Goal: Task Accomplishment & Management: Manage account settings

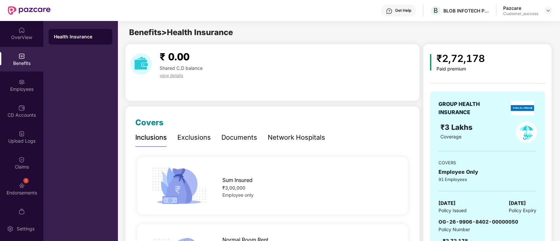
click at [22, 77] on div "Employees" at bounding box center [21, 85] width 43 height 25
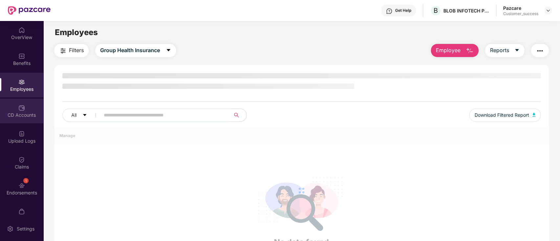
click at [23, 106] on img at bounding box center [21, 108] width 7 height 7
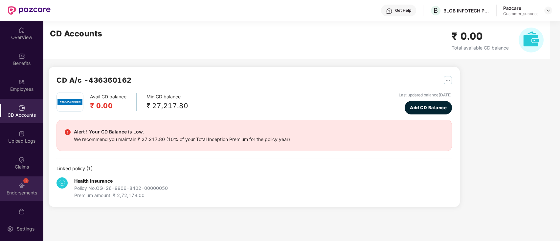
click at [21, 177] on div "1 Endorsements" at bounding box center [21, 189] width 43 height 25
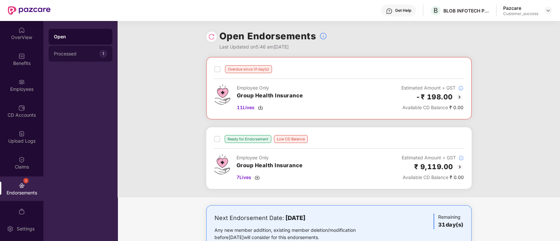
click at [66, 51] on div "Processed" at bounding box center [76, 53] width 45 height 5
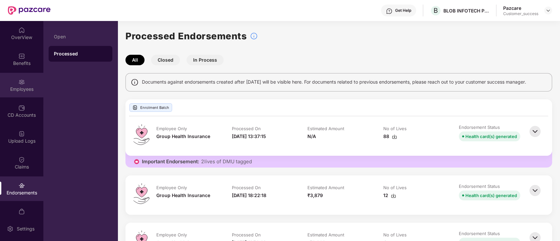
click at [0, 88] on div "Employees" at bounding box center [21, 89] width 43 height 7
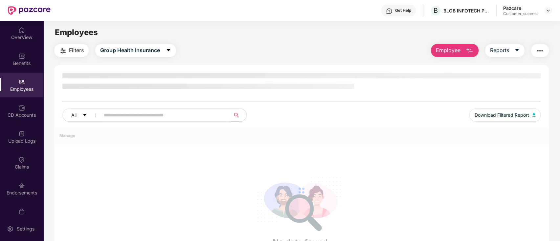
click at [8, 65] on div "Benefits" at bounding box center [21, 63] width 43 height 7
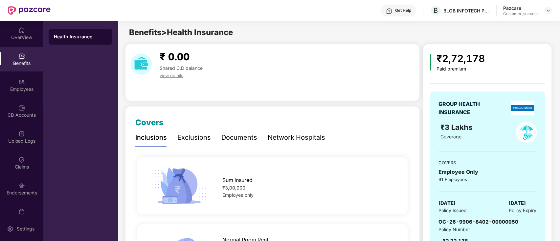
click at [168, 91] on div "₹ 0.00 Shared C.D balance view details" at bounding box center [272, 72] width 295 height 57
click at [18, 81] on img at bounding box center [21, 82] width 7 height 7
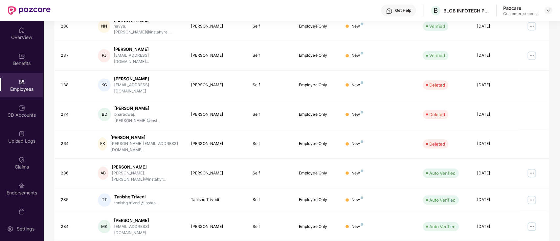
scroll to position [162, 0]
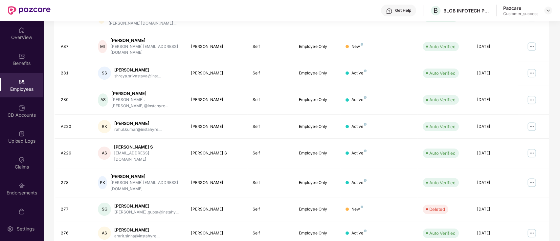
scroll to position [0, 0]
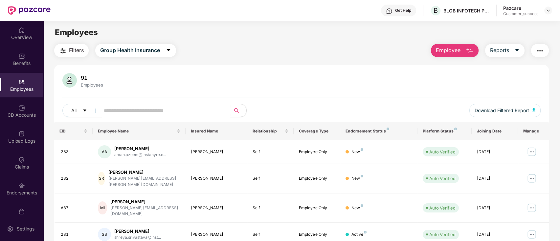
click at [281, 50] on div "Filters Group Health Insurance Employee Reports" at bounding box center [301, 50] width 495 height 13
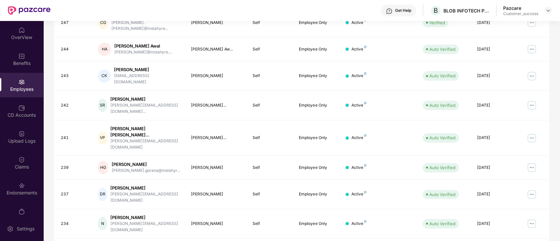
click at [15, 95] on div "Employees" at bounding box center [21, 85] width 43 height 25
click at [33, 49] on div "Benefits" at bounding box center [21, 59] width 43 height 25
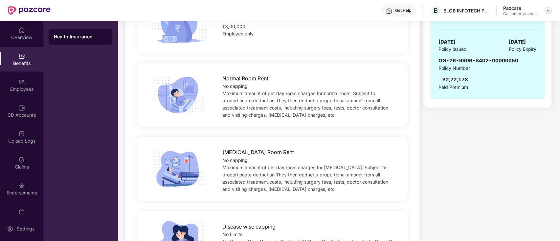
click at [550, 9] on img at bounding box center [548, 10] width 5 height 5
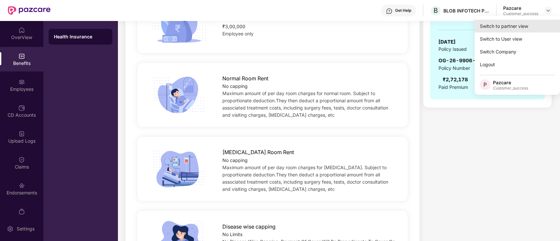
click at [524, 25] on div "Switch to partner view" at bounding box center [517, 26] width 85 height 13
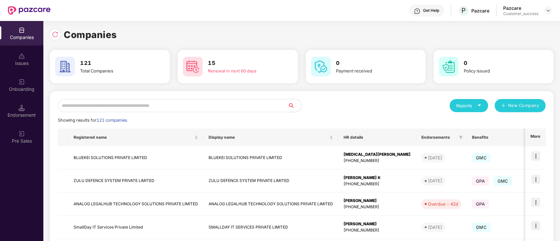
click at [82, 107] on input "text" at bounding box center [173, 105] width 230 height 13
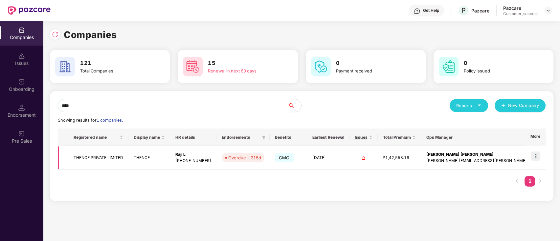
type input "****"
click at [532, 152] on img at bounding box center [535, 156] width 9 height 9
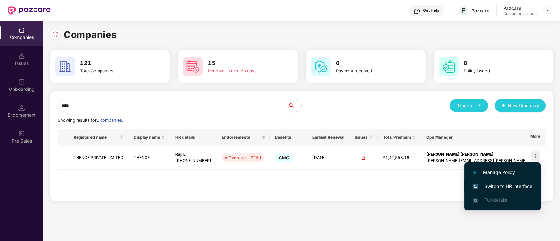
click at [519, 185] on span "Switch to HR interface" at bounding box center [503, 186] width 60 height 7
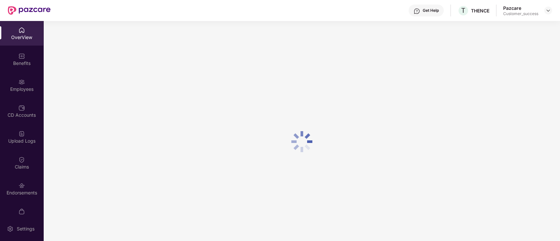
click at [21, 77] on div "Employees" at bounding box center [21, 85] width 43 height 25
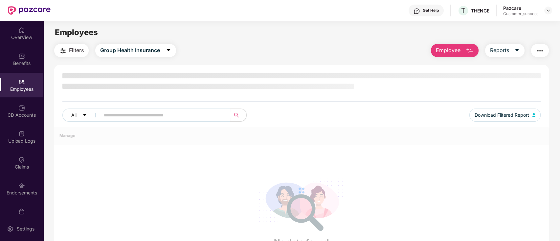
click at [8, 124] on div "OverView Benefits Employees CD Accounts Upload Logs Claims Endorsements My Orde…" at bounding box center [21, 119] width 43 height 196
click at [12, 146] on div "Upload Logs" at bounding box center [21, 137] width 43 height 25
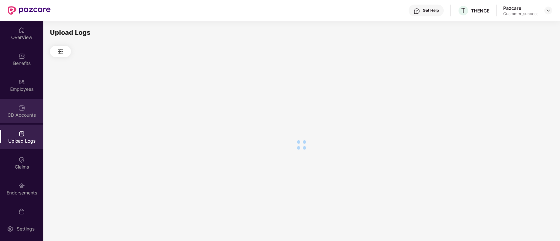
click at [14, 115] on div "CD Accounts" at bounding box center [21, 115] width 43 height 7
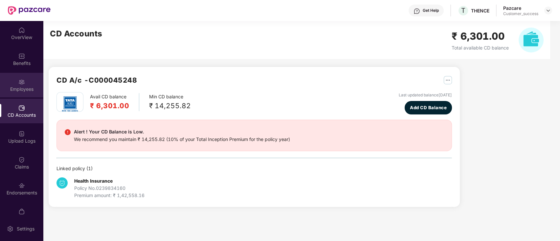
click at [24, 83] on div "Employees" at bounding box center [21, 85] width 43 height 25
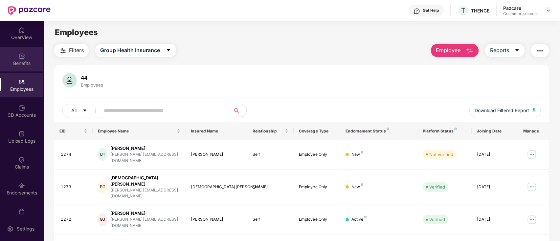
click at [17, 69] on div "Benefits" at bounding box center [21, 59] width 43 height 25
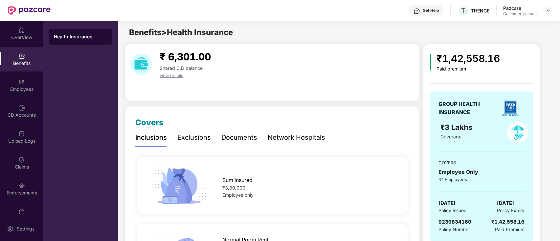
click at [226, 134] on div "Documents" at bounding box center [239, 138] width 36 height 10
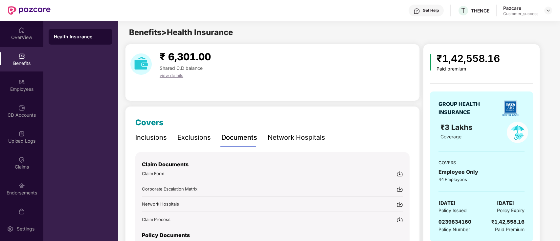
click at [157, 136] on div "Inclusions" at bounding box center [151, 138] width 32 height 10
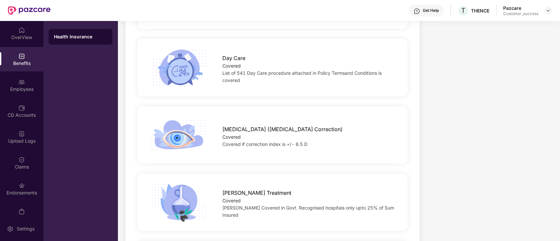
scroll to position [673, 0]
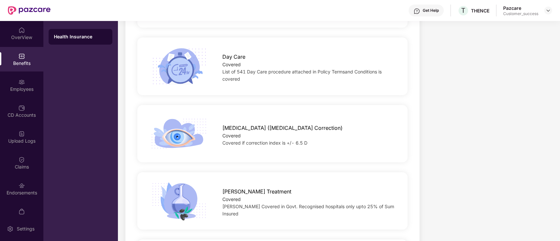
click at [250, 75] on span "List of 541 Day Care procedure attached in Policy Termsand Conditions is covered" at bounding box center [301, 75] width 159 height 13
click at [244, 74] on span "List of 541 Day Care procedure attached in Policy Termsand Conditions is covered" at bounding box center [301, 75] width 159 height 13
drag, startPoint x: 269, startPoint y: 71, endPoint x: 282, endPoint y: 71, distance: 13.8
click at [270, 71] on span "List of 541 Day Care procedure attached in Policy Termsand Conditions is covered" at bounding box center [301, 75] width 159 height 13
drag, startPoint x: 282, startPoint y: 71, endPoint x: 312, endPoint y: 71, distance: 29.9
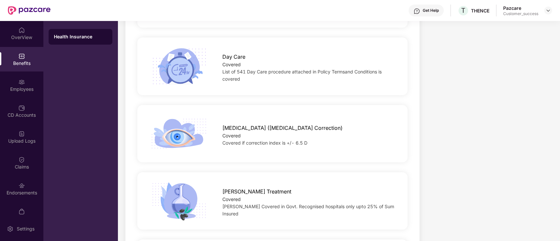
click at [292, 71] on span "List of 541 Day Care procedure attached in Policy Termsand Conditions is covered" at bounding box center [301, 75] width 159 height 13
drag, startPoint x: 312, startPoint y: 71, endPoint x: 323, endPoint y: 72, distance: 10.6
click at [314, 72] on span "List of 541 Day Care procedure attached in Policy Termsand Conditions is covered" at bounding box center [301, 75] width 159 height 13
drag, startPoint x: 325, startPoint y: 72, endPoint x: 362, endPoint y: 72, distance: 36.8
click at [361, 72] on span "List of 541 Day Care procedure attached in Policy Termsand Conditions is covered" at bounding box center [301, 75] width 159 height 13
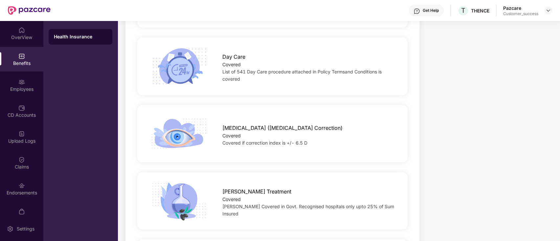
click at [370, 72] on span "List of 541 Day Care procedure attached in Policy Termsand Conditions is covered" at bounding box center [301, 75] width 159 height 13
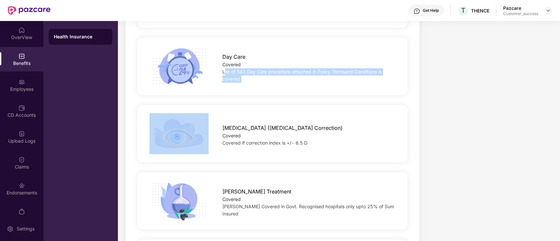
click at [370, 72] on span "List of 541 Day Care procedure attached in Policy Termsand Conditions is covered" at bounding box center [301, 75] width 159 height 13
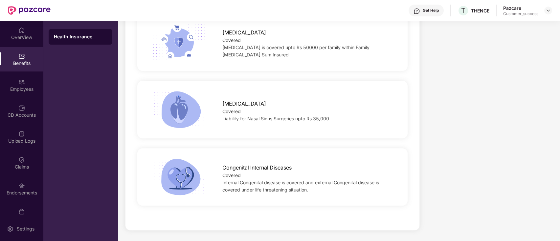
scroll to position [0, 0]
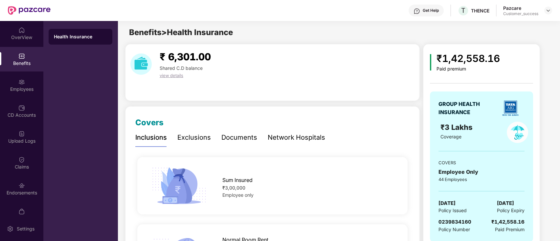
click at [286, 137] on div "Network Hospitals" at bounding box center [296, 138] width 57 height 10
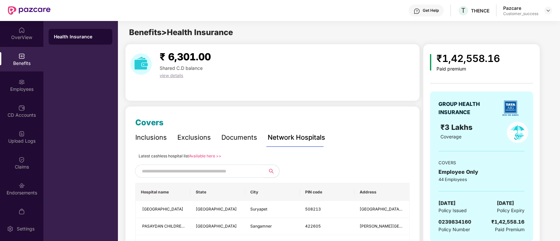
click at [207, 154] on link "Available here >>" at bounding box center [205, 156] width 33 height 5
click at [547, 10] on img at bounding box center [548, 10] width 5 height 5
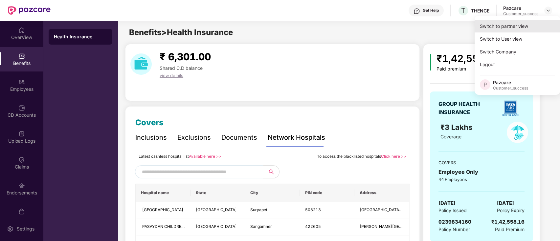
click at [525, 23] on div "Switch to partner view" at bounding box center [517, 26] width 85 height 13
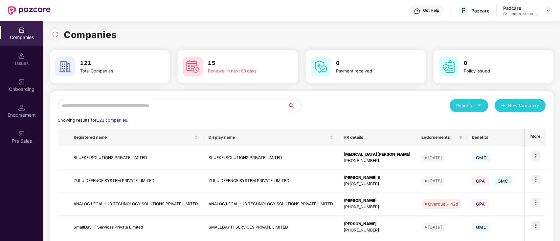
click at [146, 105] on input "text" at bounding box center [173, 105] width 230 height 13
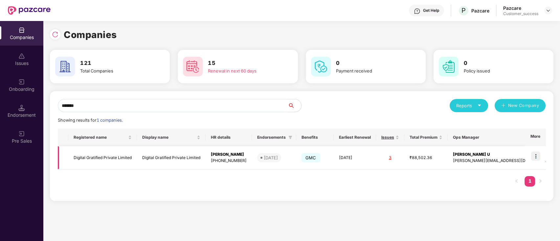
type input "*******"
click at [534, 154] on img at bounding box center [535, 156] width 9 height 9
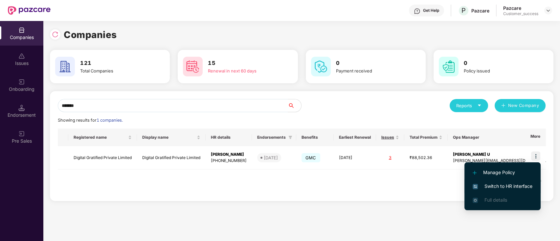
click at [494, 184] on span "Switch to HR interface" at bounding box center [503, 186] width 60 height 7
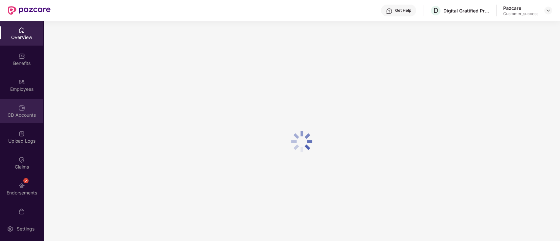
click at [7, 105] on div "CD Accounts" at bounding box center [21, 111] width 43 height 25
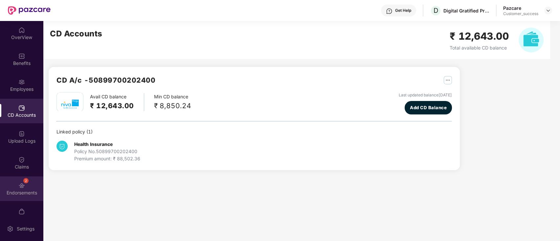
click at [9, 177] on div "2 Endorsements" at bounding box center [21, 189] width 43 height 25
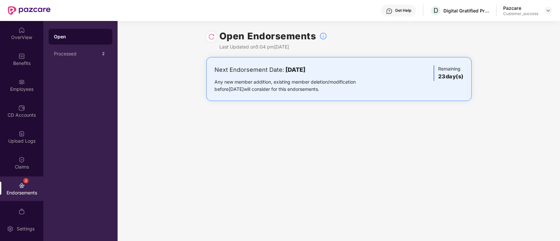
click at [215, 37] on div at bounding box center [211, 37] width 11 height 11
click at [214, 40] on div at bounding box center [211, 37] width 11 height 11
click at [216, 34] on div at bounding box center [211, 37] width 11 height 11
click at [214, 36] on img at bounding box center [211, 37] width 7 height 7
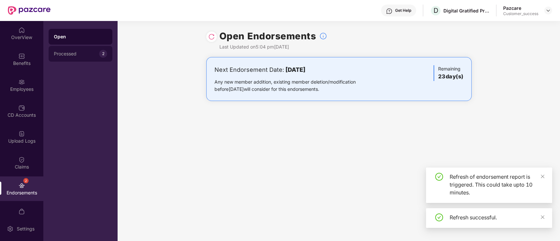
click at [90, 49] on div "Processed 2" at bounding box center [81, 54] width 64 height 16
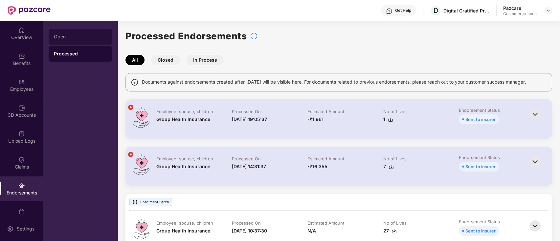
click at [85, 41] on div "Open" at bounding box center [81, 37] width 64 height 16
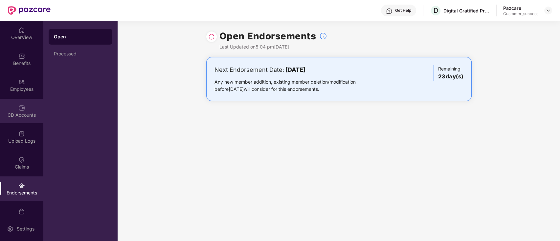
click at [13, 113] on div "CD Accounts" at bounding box center [21, 115] width 43 height 7
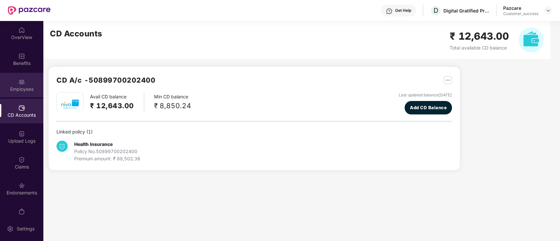
click at [19, 88] on div "Employees" at bounding box center [21, 89] width 43 height 7
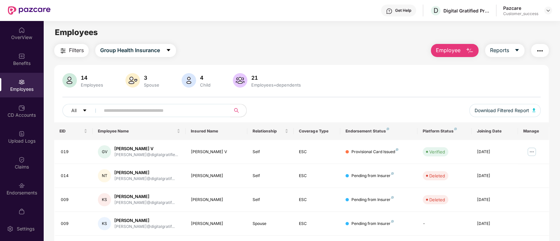
scroll to position [162, 0]
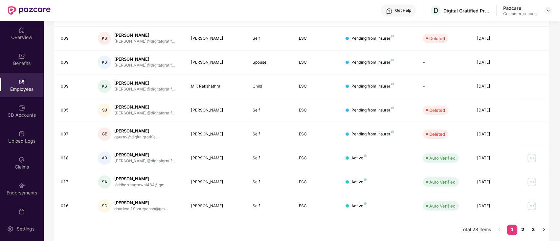
click at [525, 230] on link "2" at bounding box center [522, 230] width 11 height 10
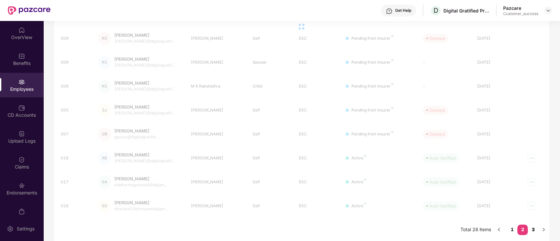
click at [530, 227] on link "3" at bounding box center [533, 230] width 11 height 10
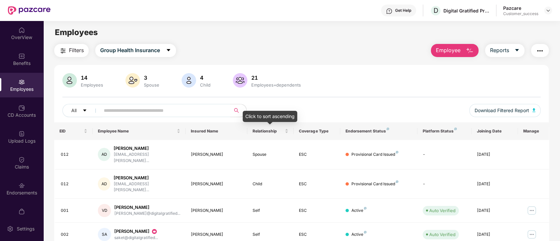
scroll to position [114, 0]
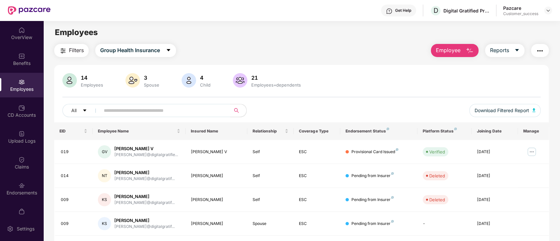
scroll to position [162, 0]
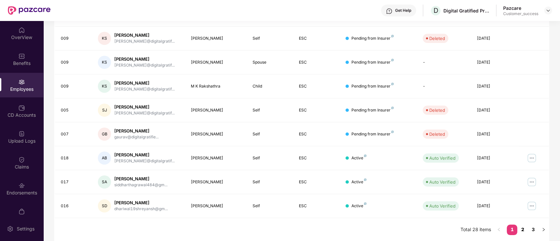
click at [527, 228] on link "2" at bounding box center [522, 230] width 11 height 10
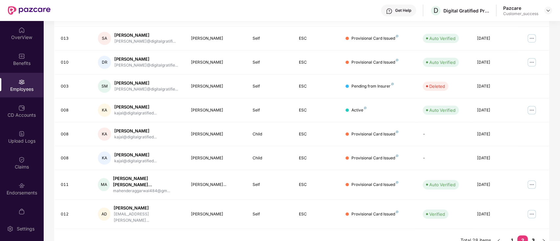
click at [530, 236] on link "3" at bounding box center [533, 241] width 11 height 10
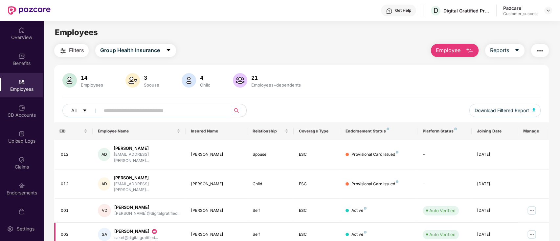
scroll to position [114, 0]
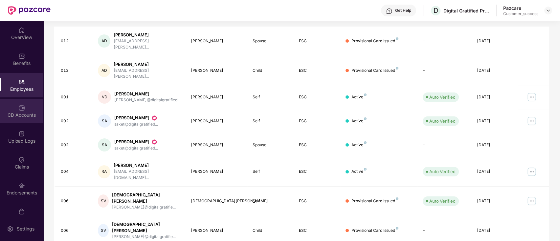
click at [25, 116] on div "CD Accounts" at bounding box center [21, 115] width 43 height 7
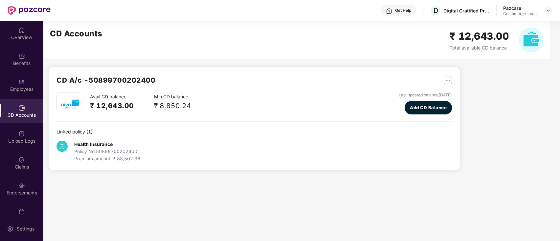
scroll to position [0, 0]
click at [17, 138] on div "Upload Logs" at bounding box center [21, 141] width 43 height 7
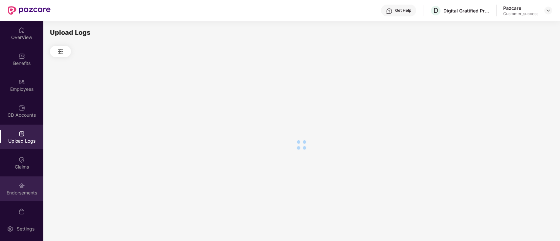
click at [22, 189] on img at bounding box center [21, 186] width 7 height 7
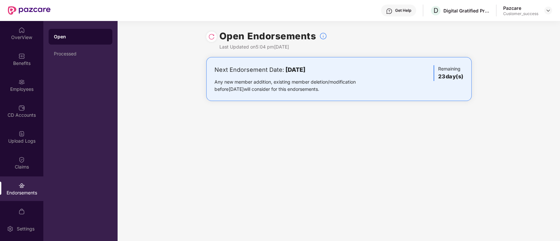
click at [212, 36] on img at bounding box center [211, 37] width 7 height 7
click at [551, 11] on div at bounding box center [548, 11] width 8 height 8
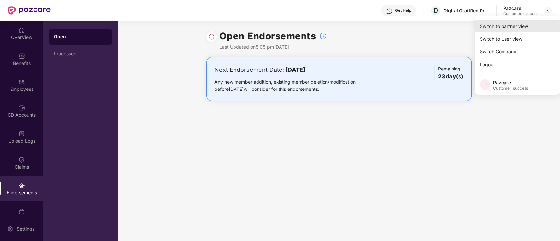
click at [530, 28] on div "Switch to partner view" at bounding box center [517, 26] width 85 height 13
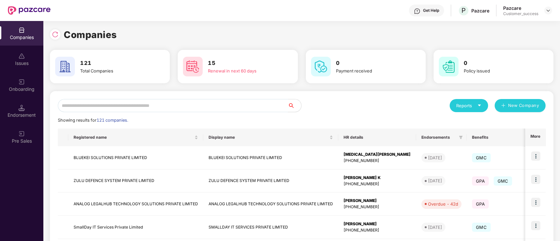
click at [118, 103] on input "text" at bounding box center [173, 105] width 230 height 13
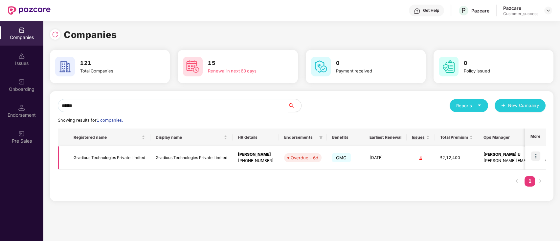
type input "******"
click at [532, 156] on img at bounding box center [535, 156] width 9 height 9
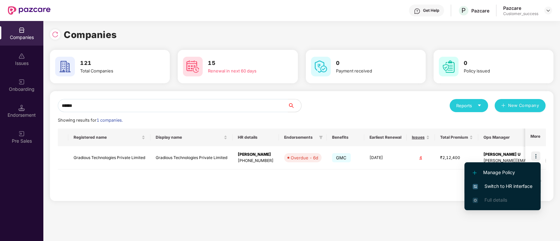
click at [496, 186] on span "Switch to HR interface" at bounding box center [503, 186] width 60 height 7
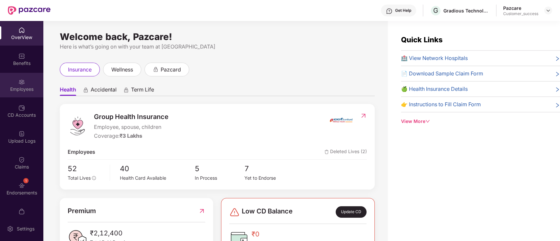
click at [0, 90] on div "Employees" at bounding box center [21, 89] width 43 height 7
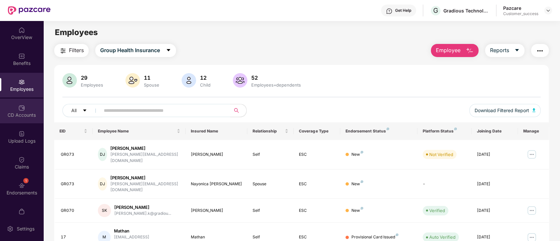
click at [15, 123] on div "CD Accounts" at bounding box center [21, 111] width 43 height 25
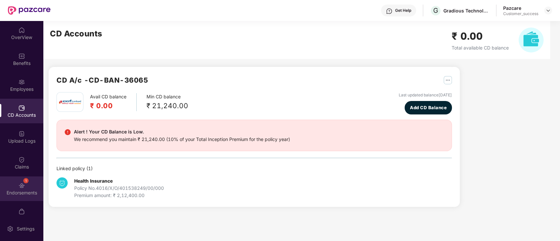
click at [31, 180] on div "1 Endorsements" at bounding box center [21, 189] width 43 height 25
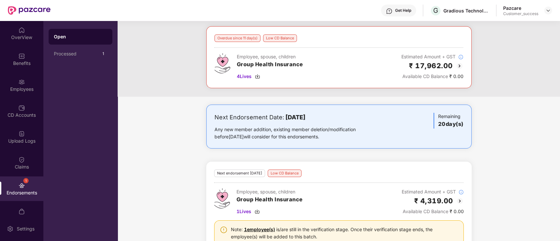
scroll to position [31, 0]
click at [20, 110] on img at bounding box center [21, 108] width 7 height 7
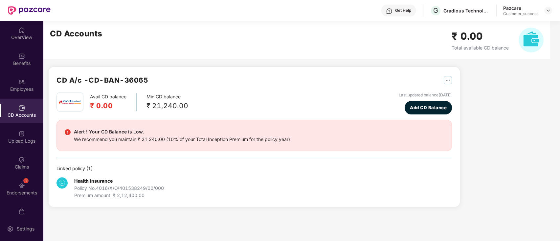
drag, startPoint x: 28, startPoint y: 178, endPoint x: 30, endPoint y: 72, distance: 105.8
click at [28, 178] on div "1 Endorsements" at bounding box center [21, 189] width 43 height 25
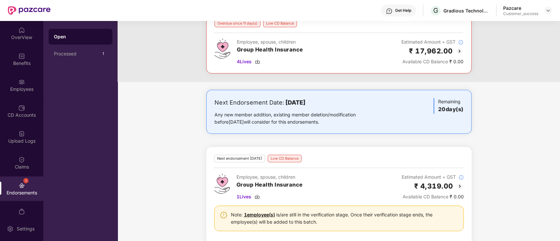
scroll to position [56, 0]
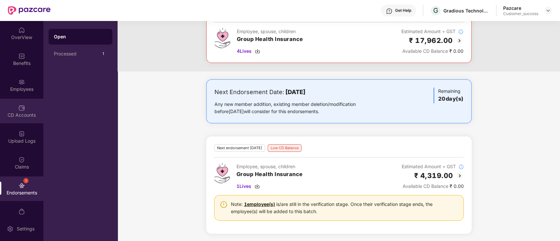
click at [15, 105] on div "CD Accounts" at bounding box center [21, 111] width 43 height 25
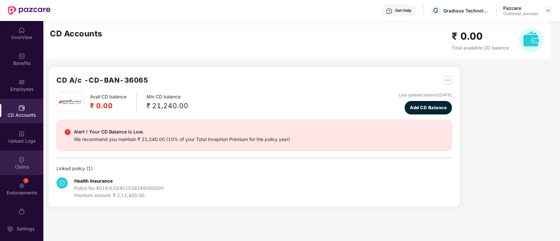
scroll to position [0, 0]
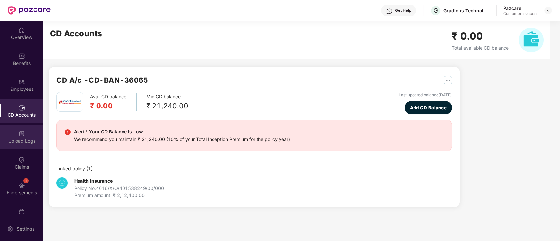
click at [16, 145] on div "Upload Logs" at bounding box center [21, 137] width 43 height 25
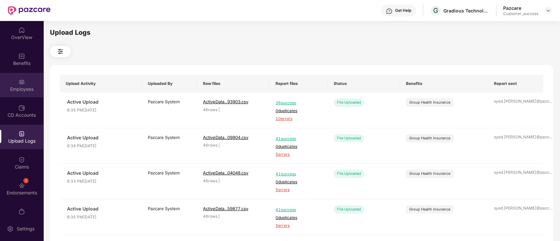
drag, startPoint x: 18, startPoint y: 99, endPoint x: 17, endPoint y: 83, distance: 15.5
click at [16, 97] on div "OverView Benefits Employees CD Accounts Upload Logs Claims 1 Endorsements My Or…" at bounding box center [21, 119] width 43 height 196
click at [18, 82] on img at bounding box center [21, 82] width 7 height 7
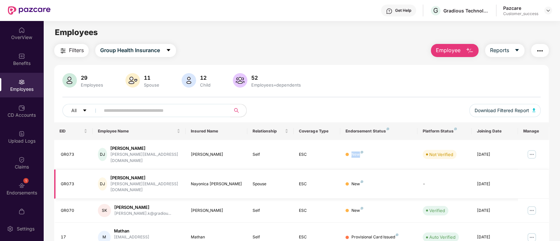
drag, startPoint x: 328, startPoint y: 147, endPoint x: 373, endPoint y: 164, distance: 47.7
click at [378, 160] on tr "GR073 [PERSON_NAME] Jonnakuti [EMAIL_ADDRESS][DOMAIN_NAME] [PERSON_NAME] Self E…" at bounding box center [301, 155] width 495 height 30
click at [152, 111] on input "text" at bounding box center [163, 111] width 118 height 10
paste input "*****"
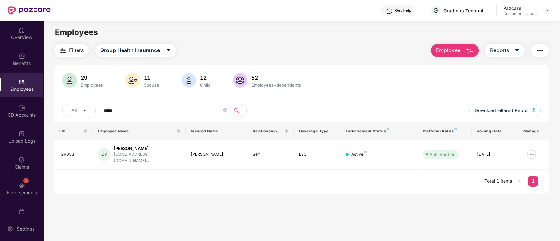
click at [128, 110] on input "*****" at bounding box center [163, 111] width 118 height 10
paste input "text"
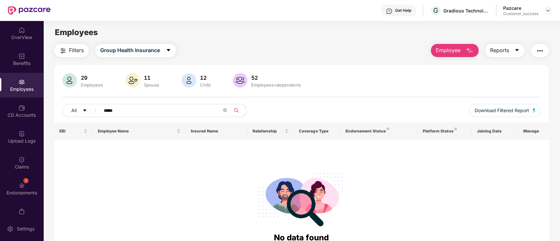
click at [145, 108] on input "*****" at bounding box center [163, 111] width 118 height 10
paste input "*"
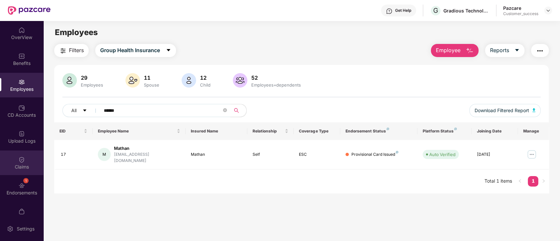
type input "******"
click at [10, 168] on div "Claims" at bounding box center [21, 167] width 43 height 7
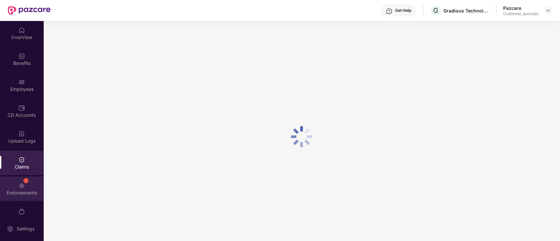
click at [16, 187] on div "1 Endorsements" at bounding box center [21, 189] width 43 height 25
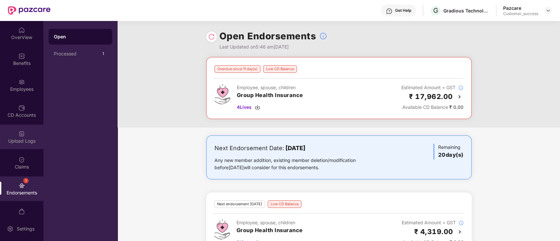
click at [24, 135] on div "Upload Logs" at bounding box center [21, 137] width 43 height 25
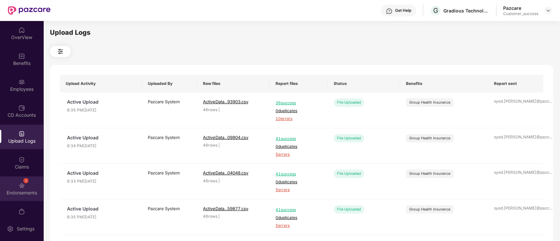
click at [20, 186] on img at bounding box center [21, 186] width 7 height 7
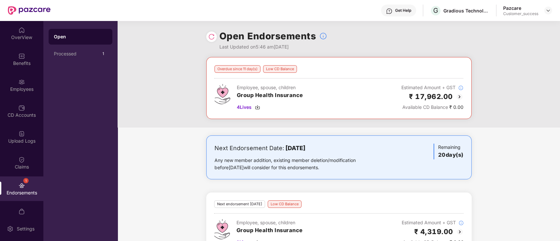
click at [459, 98] on img at bounding box center [460, 97] width 8 height 8
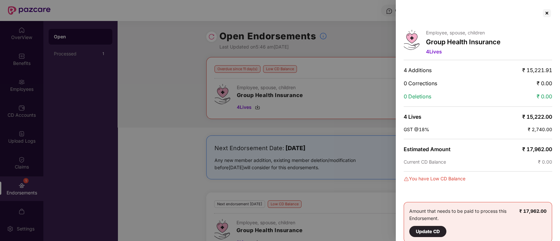
click at [546, 12] on div at bounding box center [547, 13] width 11 height 11
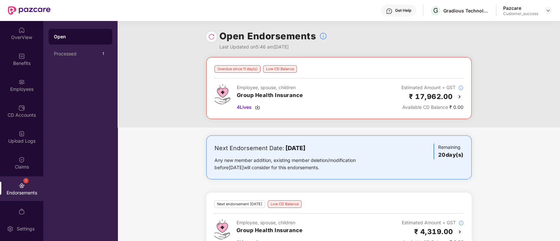
click at [460, 232] on img at bounding box center [460, 232] width 8 height 8
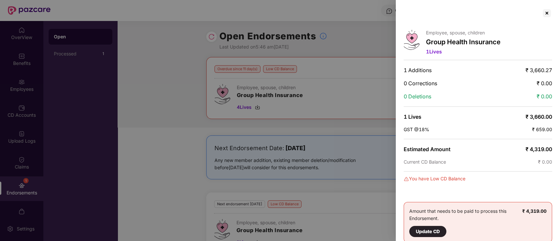
click at [545, 13] on div at bounding box center [547, 13] width 11 height 11
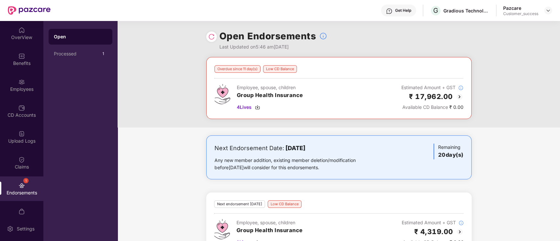
click at [460, 18] on div "Get Help G Gradious Technologies Private Limited Pazcare Customer_success" at bounding box center [302, 10] width 502 height 21
copy div "Gradious Technologies Private Limited"
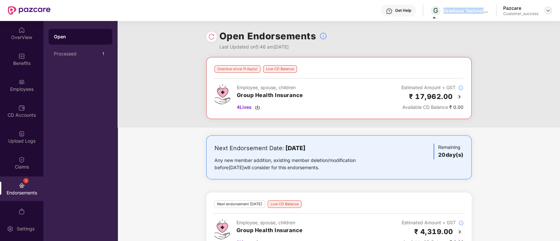
click at [549, 8] on img at bounding box center [548, 10] width 5 height 5
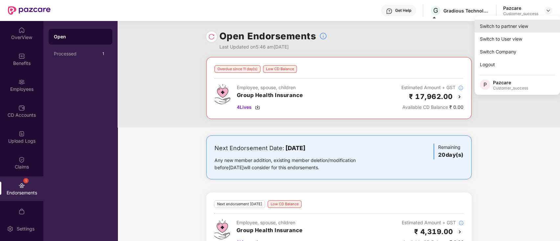
click at [534, 23] on div "Switch to partner view" at bounding box center [517, 26] width 85 height 13
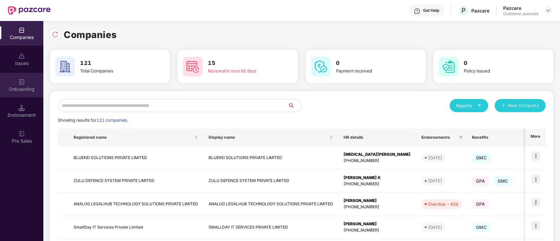
click at [22, 95] on div "Onboarding" at bounding box center [21, 85] width 43 height 25
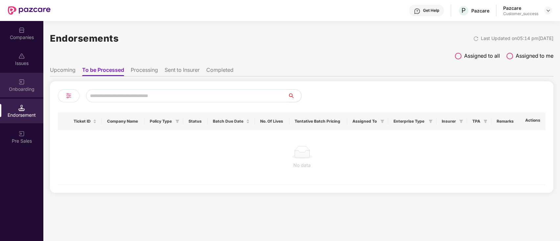
click at [29, 78] on div "Onboarding" at bounding box center [21, 85] width 43 height 25
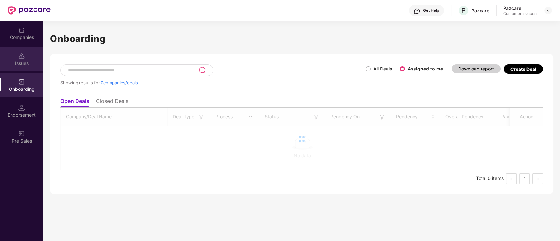
click at [25, 55] on div "Issues" at bounding box center [21, 59] width 43 height 25
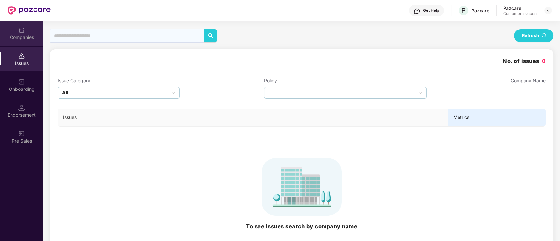
click at [21, 36] on div "Companies" at bounding box center [21, 37] width 43 height 7
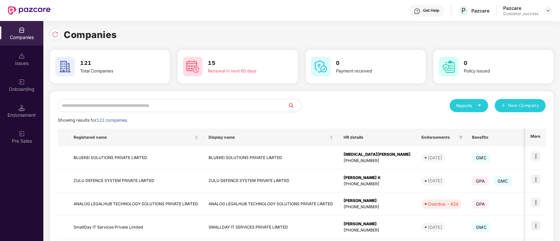
click at [18, 78] on div "Onboarding" at bounding box center [21, 85] width 43 height 25
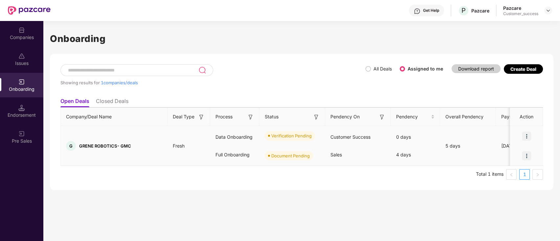
click at [526, 135] on img at bounding box center [526, 136] width 9 height 9
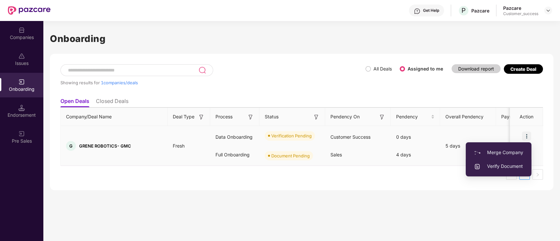
click at [493, 164] on span "Verify Document" at bounding box center [498, 166] width 49 height 7
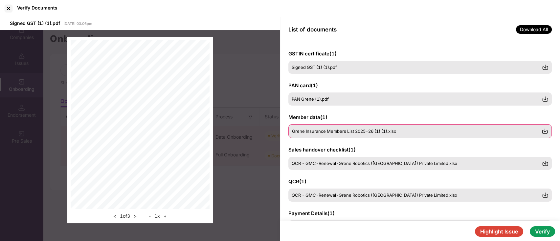
click at [434, 130] on div "Grene Insurance Members List 2025-26 (1) (1).xlsx" at bounding box center [417, 131] width 250 height 5
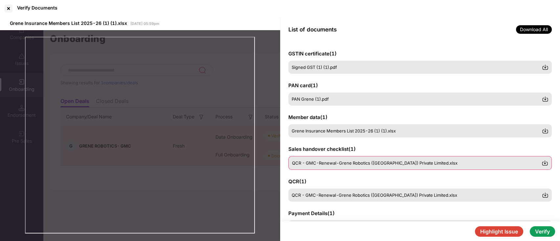
click at [340, 164] on span "QCR - GMC-Renewal-Grene Robotics ([GEOGRAPHIC_DATA]) Private Limited.xlsx" at bounding box center [375, 163] width 166 height 5
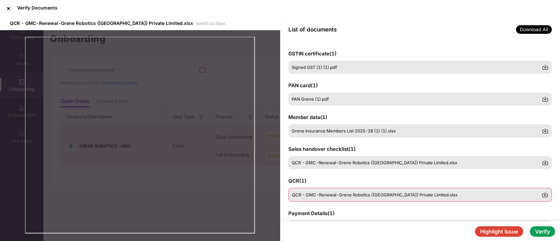
click at [504, 197] on div "QCR - GMC-Renewal-Grene Robotics ([GEOGRAPHIC_DATA]) Private Limited.xlsx" at bounding box center [417, 194] width 250 height 5
click at [549, 133] on div "Grene Insurance Members List 2025-26 (1) (1).xlsx" at bounding box center [420, 131] width 264 height 14
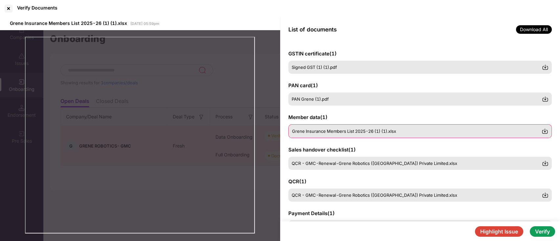
click at [545, 132] on img at bounding box center [545, 131] width 7 height 7
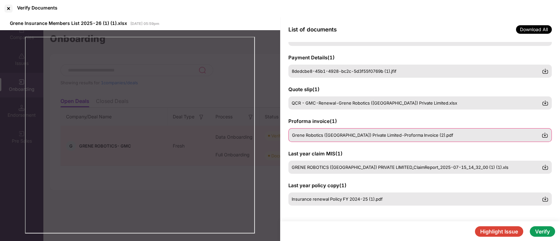
click at [321, 139] on div "Grene Robotics ([GEOGRAPHIC_DATA]) Private Limited-Proforma Invoice (2).pdf" at bounding box center [420, 135] width 264 height 14
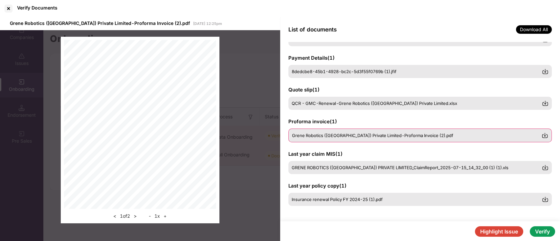
scroll to position [155, 0]
click at [343, 138] on div "Grene Robotics ([GEOGRAPHIC_DATA]) Private Limited-Proforma Invoice (2).pdf" at bounding box center [420, 135] width 264 height 14
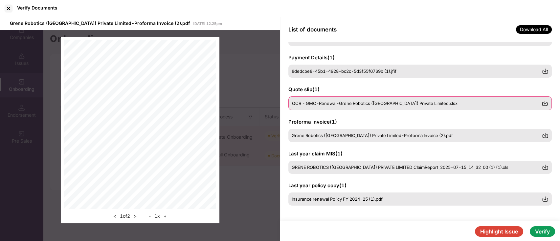
click at [339, 99] on div "QCR - GMC-Renewal-Grene Robotics ([GEOGRAPHIC_DATA]) Private Limited.xlsx" at bounding box center [420, 104] width 264 height 14
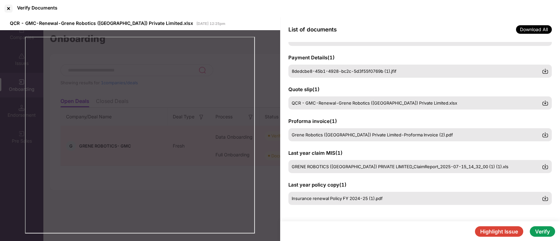
scroll to position [155, 0]
click at [347, 74] on div "8dedcbe8-45b1-4928-bc2c-5d3f55f0769b (1).jfif" at bounding box center [420, 72] width 264 height 14
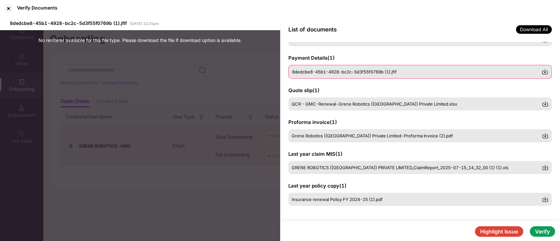
click at [544, 72] on img at bounding box center [545, 72] width 7 height 7
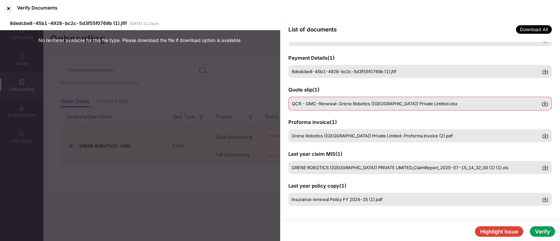
scroll to position [0, 0]
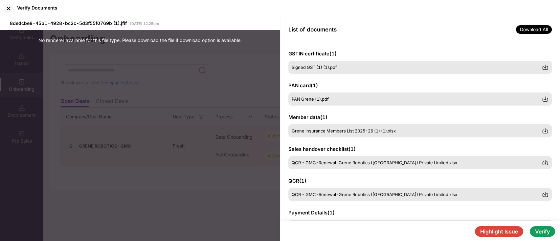
click at [545, 230] on button "Verify" at bounding box center [542, 232] width 25 height 11
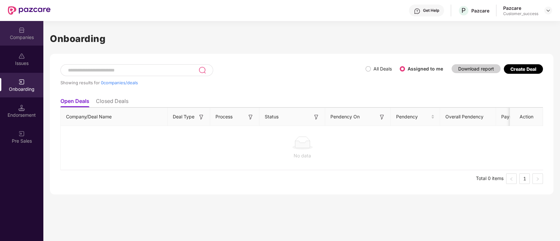
drag, startPoint x: 44, startPoint y: 23, endPoint x: 11, endPoint y: 28, distance: 33.8
click at [11, 28] on div "Companies" at bounding box center [21, 33] width 43 height 25
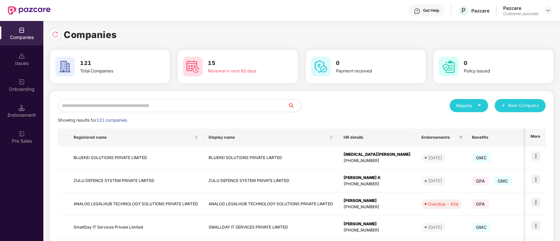
click at [184, 27] on div "Companies 121 Total Companies 15 Renewal in next 60 days 0 Payment received 0 P…" at bounding box center [302, 218] width 504 height 394
click at [50, 35] on div at bounding box center [55, 34] width 11 height 11
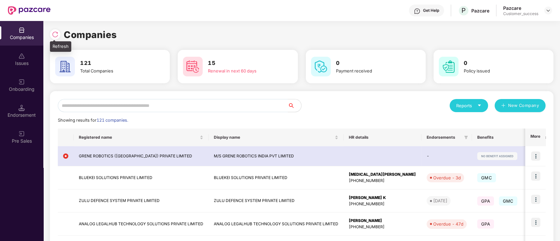
click at [57, 34] on img at bounding box center [55, 34] width 7 height 7
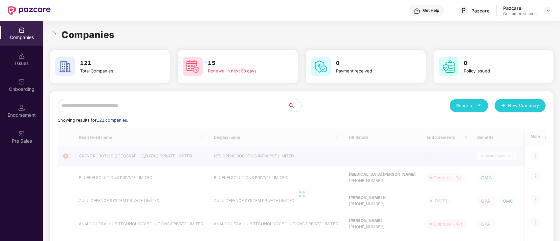
click at [182, 32] on div "Companies" at bounding box center [302, 35] width 504 height 14
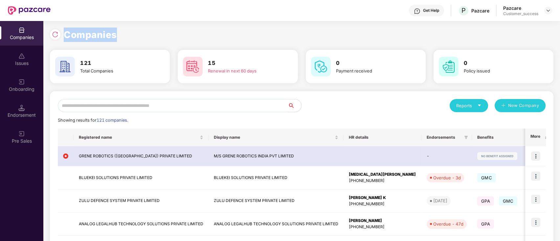
drag, startPoint x: 134, startPoint y: 33, endPoint x: 63, endPoint y: 28, distance: 70.5
click at [64, 28] on div "Companies" at bounding box center [302, 35] width 504 height 14
click at [159, 105] on input "text" at bounding box center [173, 105] width 230 height 13
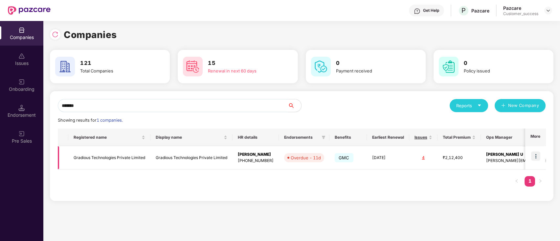
type input "*******"
click at [537, 157] on img at bounding box center [535, 156] width 9 height 9
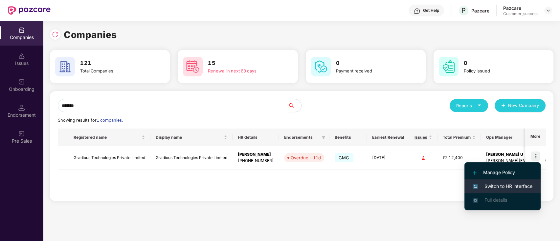
click at [513, 180] on li "Switch to HR interface" at bounding box center [502, 187] width 76 height 14
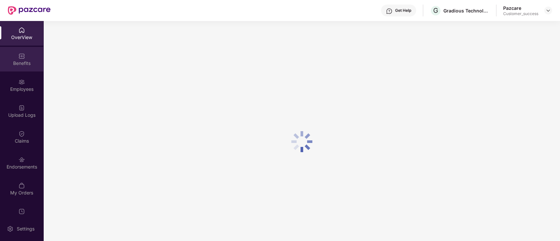
drag, startPoint x: 45, startPoint y: 104, endPoint x: 16, endPoint y: 61, distance: 52.3
click at [0, 72] on div "OverView Benefits Employees Upload Logs Claims Endorsements My Orders Updates" at bounding box center [21, 119] width 43 height 196
click at [28, 54] on div "Benefits" at bounding box center [21, 59] width 43 height 25
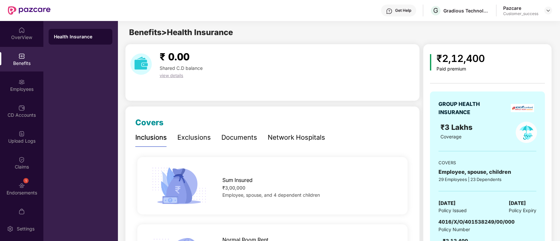
click at [450, 217] on div "GROUP HEALTH INSURANCE ₹3 Lakhs Coverage COVERS Employee, spouse, children 29 E…" at bounding box center [487, 176] width 115 height 169
copy span "4016/X/O/401538249/00/000"
click at [547, 11] on img at bounding box center [548, 10] width 5 height 5
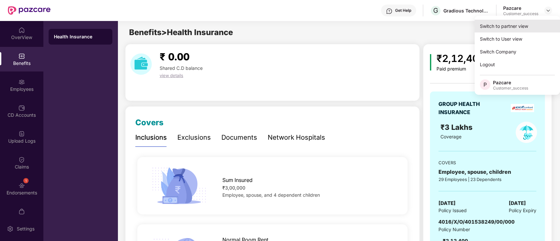
click at [532, 23] on div "Switch to partner view" at bounding box center [517, 26] width 85 height 13
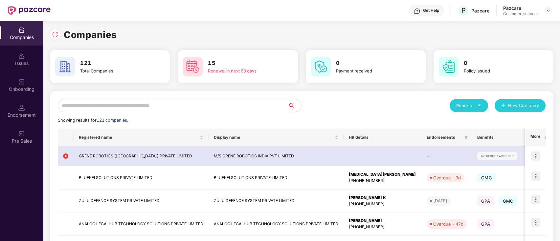
click at [98, 101] on input "text" at bounding box center [173, 105] width 230 height 13
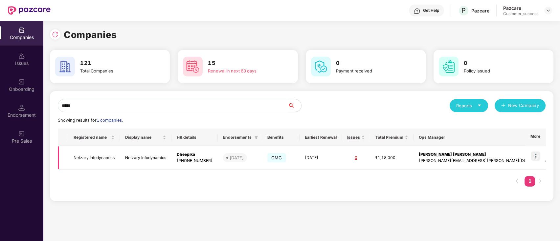
type input "*****"
click at [536, 159] on img at bounding box center [535, 156] width 9 height 9
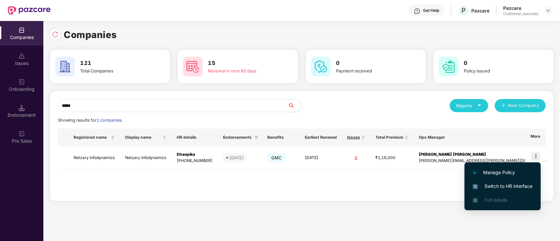
click at [503, 184] on span "Switch to HR interface" at bounding box center [503, 186] width 60 height 7
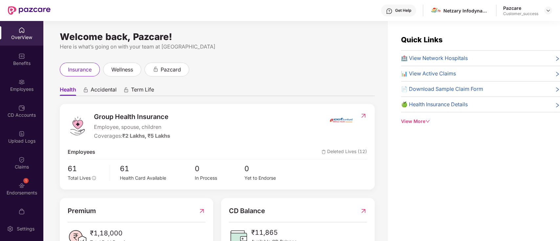
click at [25, 98] on div "OverView Benefits Employees CD Accounts Upload Logs Claims 1 Endorsements My Or…" at bounding box center [21, 119] width 43 height 196
click at [26, 78] on div "Employees" at bounding box center [21, 85] width 43 height 25
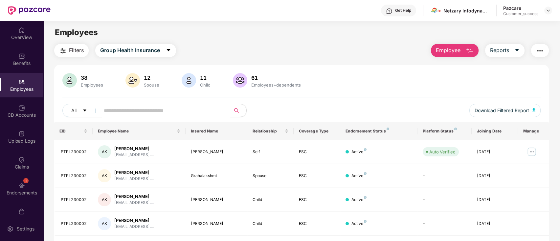
click at [158, 112] on input "text" at bounding box center [163, 111] width 118 height 10
paste input "**"
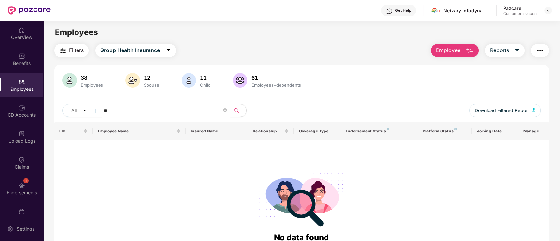
click at [132, 109] on input "**" at bounding box center [163, 111] width 118 height 10
paste input "**********"
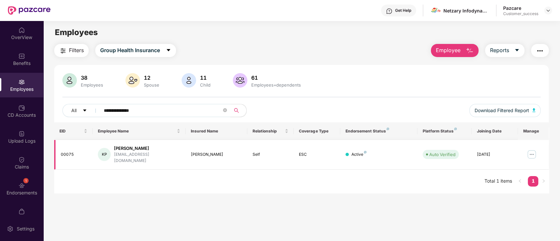
type input "**********"
click at [529, 149] on img at bounding box center [532, 154] width 11 height 11
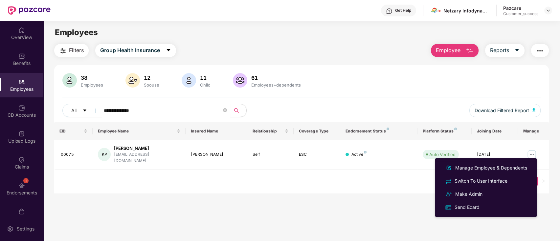
drag, startPoint x: 491, startPoint y: 169, endPoint x: 472, endPoint y: 151, distance: 25.8
click at [489, 168] on div "Manage Employee & Dependents" at bounding box center [491, 168] width 75 height 7
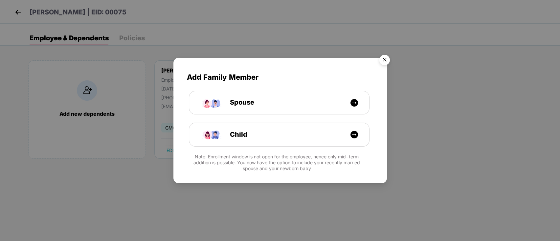
click at [385, 56] on img "Close" at bounding box center [384, 61] width 18 height 18
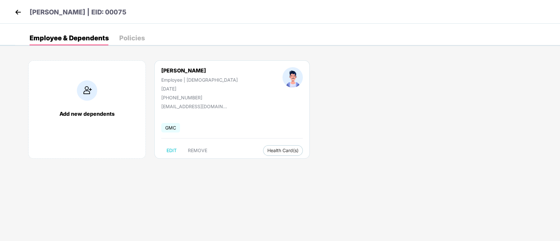
click at [23, 14] on header "[PERSON_NAME] | EID: 00075" at bounding box center [69, 13] width 113 height 12
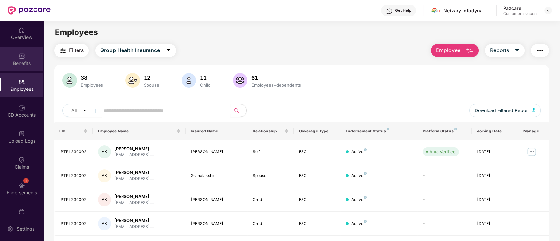
click at [23, 62] on div "Benefits" at bounding box center [21, 63] width 43 height 7
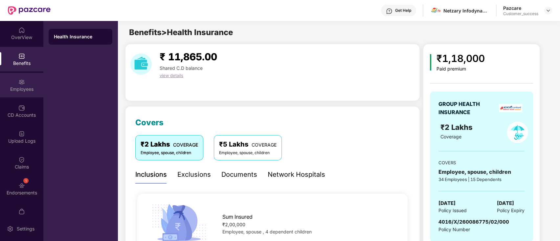
click at [12, 76] on div "Employees" at bounding box center [21, 85] width 43 height 25
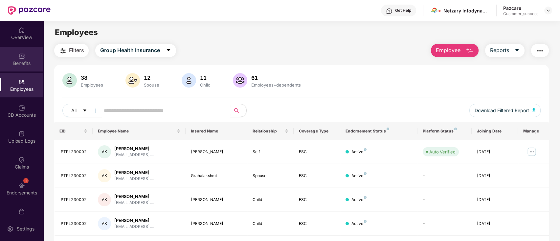
click at [15, 50] on div "Benefits" at bounding box center [21, 59] width 43 height 25
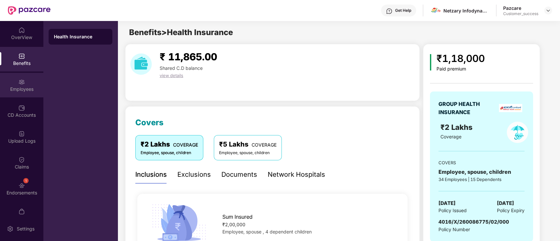
click at [10, 90] on div "Employees" at bounding box center [21, 89] width 43 height 7
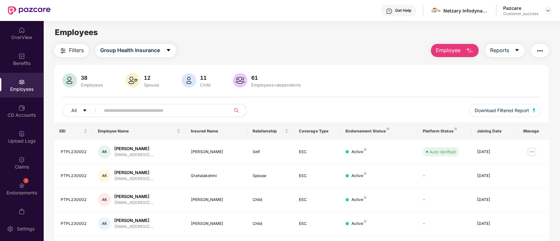
click at [463, 54] on button "Employee" at bounding box center [455, 50] width 48 height 13
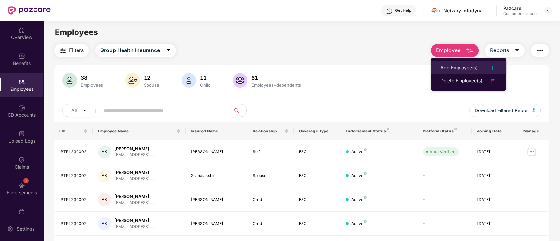
click at [490, 66] on img at bounding box center [493, 68] width 8 height 8
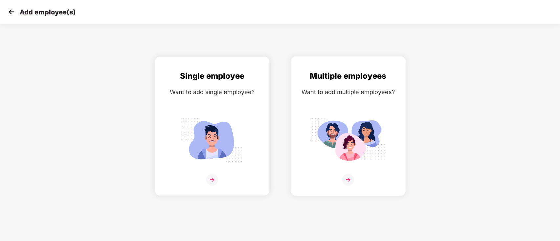
click at [355, 98] on div "Multiple employees Want to add multiple employees?" at bounding box center [348, 132] width 101 height 124
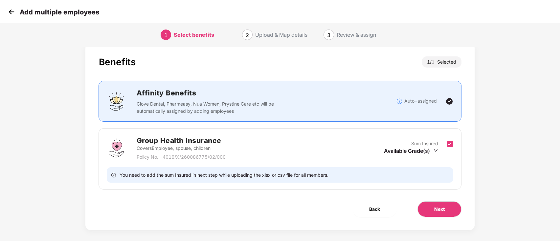
scroll to position [16, 0]
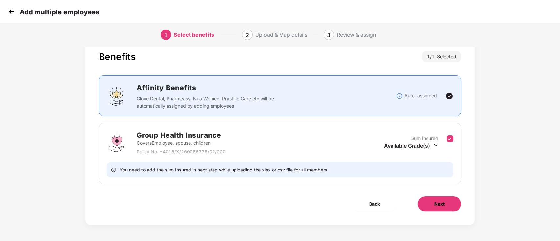
click at [439, 199] on button "Next" at bounding box center [440, 204] width 44 height 16
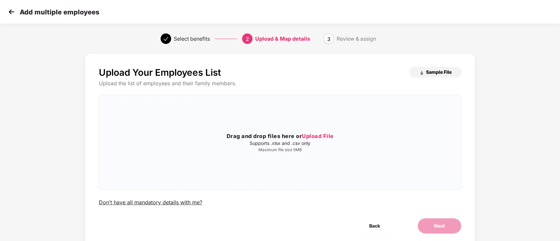
click at [443, 71] on span "Sample File" at bounding box center [439, 72] width 26 height 6
click at [12, 12] on img at bounding box center [12, 12] width 10 height 10
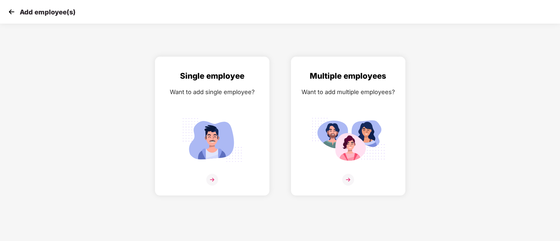
click at [10, 11] on img at bounding box center [12, 12] width 10 height 10
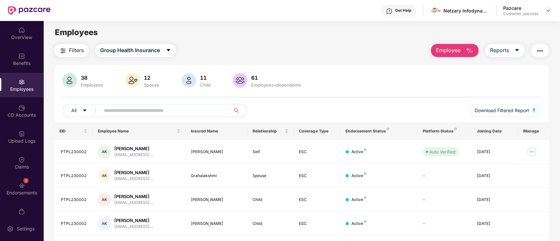
click at [148, 111] on input "text" at bounding box center [163, 111] width 118 height 10
paste input "**********"
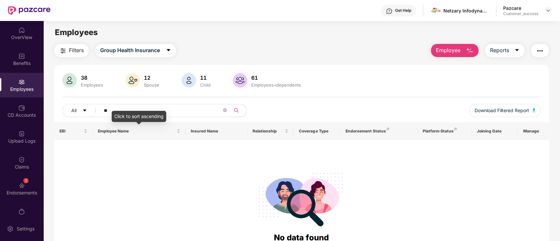
type input "*"
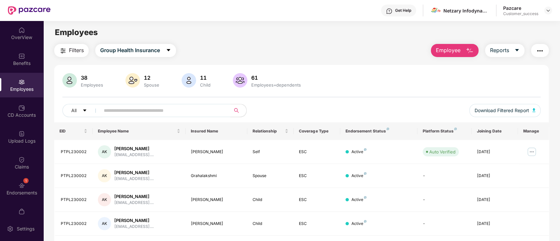
paste input "****"
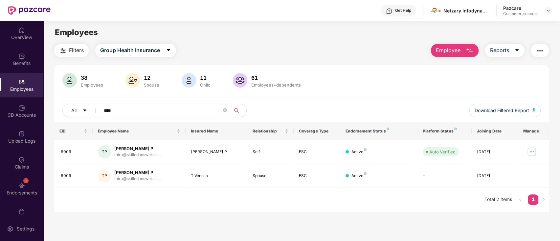
type input "****"
click at [261, 49] on div "Filters Group Health Insurance Employee Reports" at bounding box center [301, 50] width 495 height 13
click at [351, 96] on div "38 Employees 12 Spouse 11 Child [DEMOGRAPHIC_DATA] Employees+dependents All ***…" at bounding box center [301, 97] width 495 height 49
click at [18, 107] on img at bounding box center [21, 108] width 7 height 7
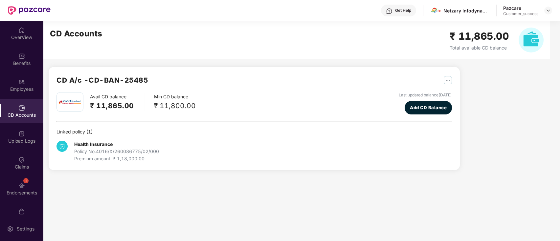
click at [14, 72] on div "OverView Benefits Employees CD Accounts Upload Logs Claims 1 Endorsements My Or…" at bounding box center [21, 119] width 43 height 196
click at [21, 34] on div "OverView" at bounding box center [21, 37] width 43 height 7
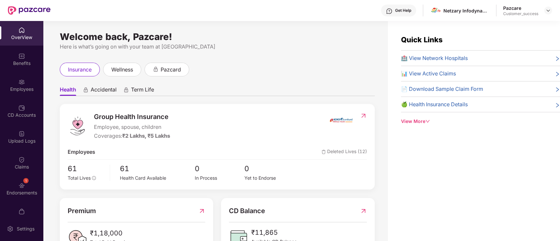
drag, startPoint x: 17, startPoint y: 111, endPoint x: 22, endPoint y: 99, distance: 13.4
click at [16, 110] on div "CD Accounts" at bounding box center [21, 111] width 43 height 25
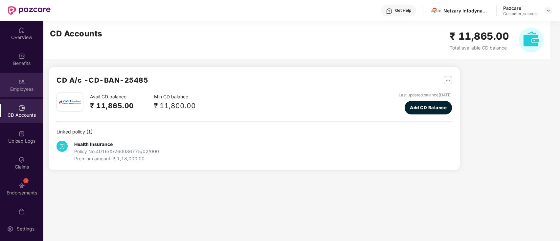
click at [23, 95] on div "Employees" at bounding box center [21, 85] width 43 height 25
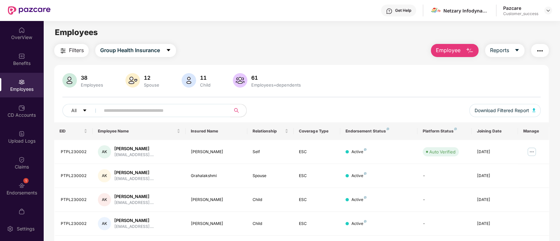
scroll to position [162, 0]
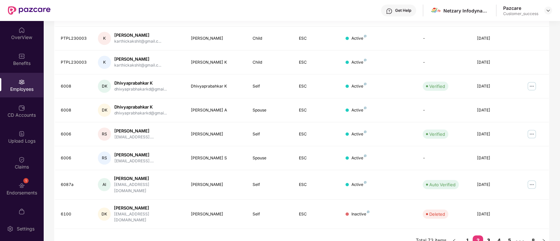
click at [486, 236] on link "3" at bounding box center [488, 241] width 11 height 10
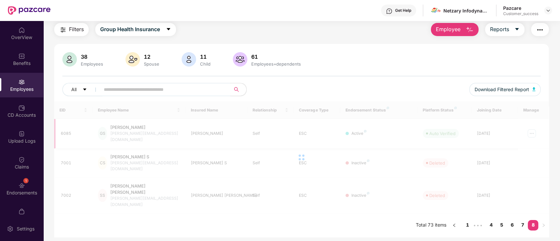
scroll to position [21, 0]
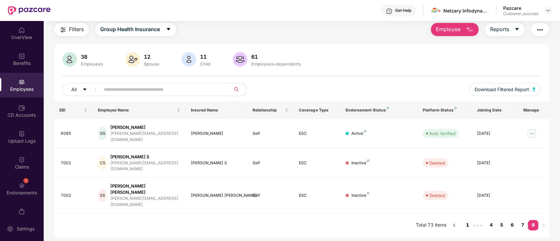
click at [467, 220] on link "1" at bounding box center [467, 225] width 11 height 10
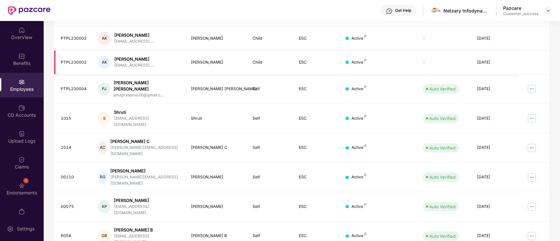
scroll to position [0, 0]
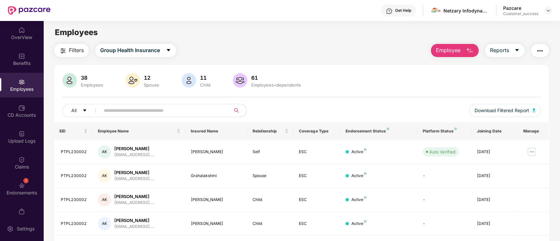
drag, startPoint x: 346, startPoint y: 95, endPoint x: 331, endPoint y: 97, distance: 15.0
click at [345, 95] on div "38 Employees 12 Spouse 11 Child [DEMOGRAPHIC_DATA] Employees+dependents All Dow…" at bounding box center [301, 97] width 495 height 49
click at [5, 135] on div "Upload Logs" at bounding box center [21, 137] width 43 height 25
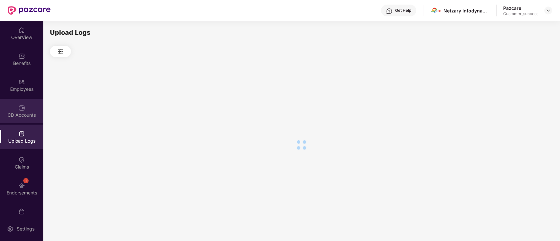
click at [9, 119] on div "CD Accounts" at bounding box center [21, 111] width 43 height 25
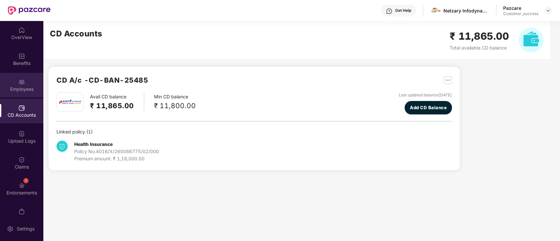
click at [14, 89] on div "Employees" at bounding box center [21, 89] width 43 height 7
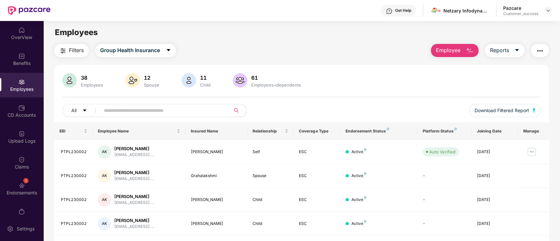
click at [388, 106] on div "All Download Filtered Report" at bounding box center [301, 113] width 479 height 18
click at [344, 44] on div "Filters Group Health Insurance Employee Reports" at bounding box center [301, 50] width 495 height 13
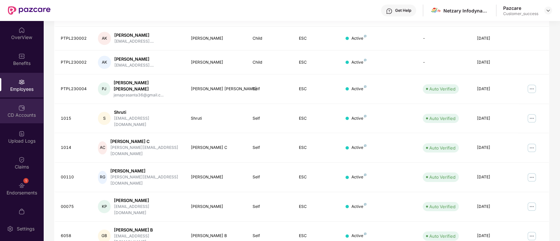
click at [37, 116] on div "CD Accounts" at bounding box center [21, 115] width 43 height 7
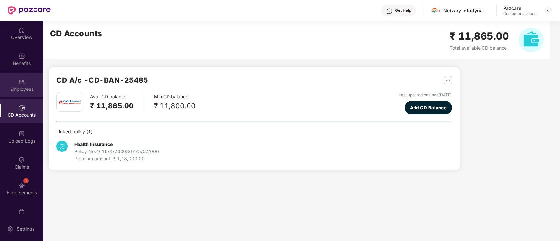
scroll to position [0, 0]
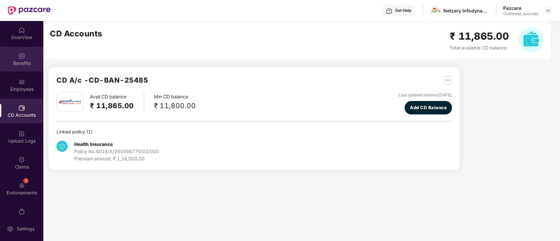
click at [29, 64] on div "Benefits" at bounding box center [21, 63] width 43 height 7
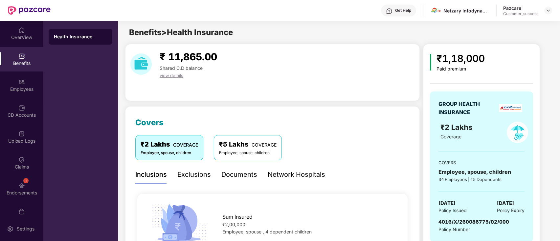
click at [237, 173] on div "Documents" at bounding box center [239, 175] width 36 height 10
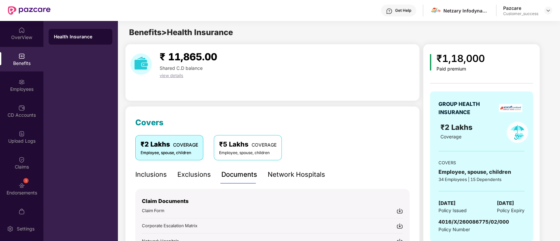
click at [238, 95] on div "₹ 11,865.00 Shared C.D balance view details" at bounding box center [272, 72] width 295 height 57
click at [23, 96] on div "Employees" at bounding box center [21, 85] width 43 height 25
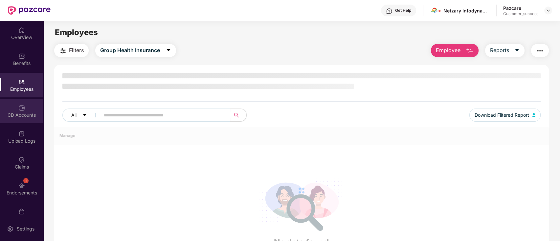
click at [15, 114] on div "CD Accounts" at bounding box center [21, 115] width 43 height 7
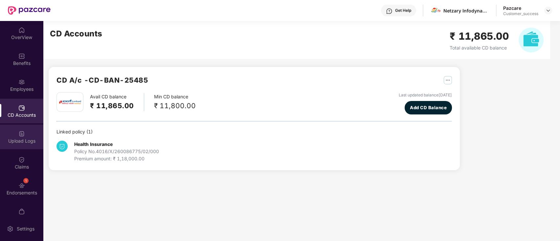
click at [14, 147] on div "Upload Logs" at bounding box center [21, 137] width 43 height 25
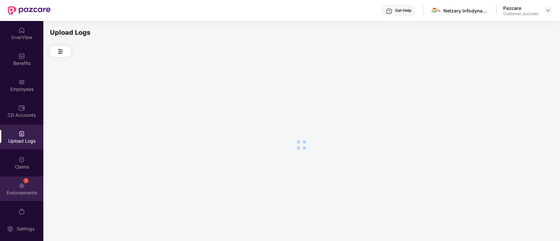
click at [19, 191] on div "Endorsements" at bounding box center [21, 193] width 43 height 7
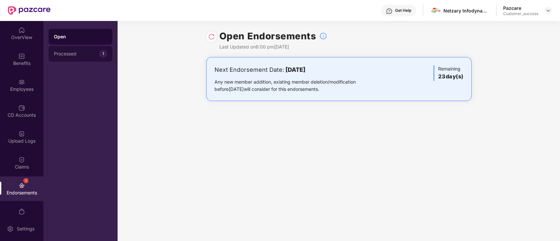
click at [99, 58] on div "Processed 1" at bounding box center [81, 54] width 64 height 16
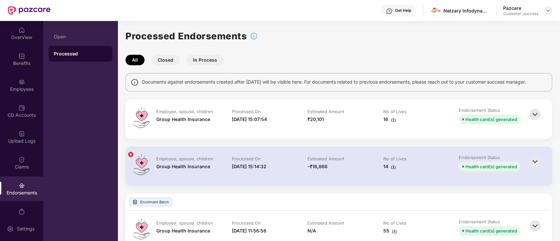
click at [548, 11] on img at bounding box center [548, 10] width 5 height 5
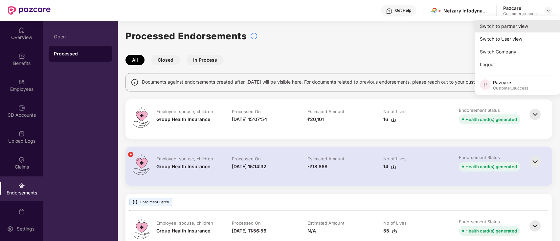
click at [521, 28] on div "Switch to partner view" at bounding box center [517, 26] width 85 height 13
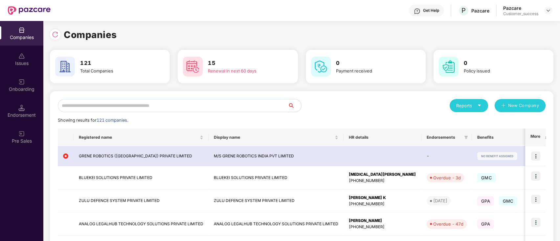
click at [135, 104] on input "text" at bounding box center [173, 105] width 230 height 13
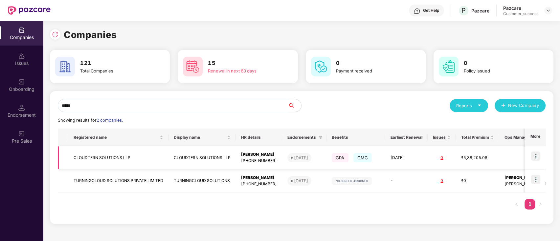
type input "*****"
click at [105, 166] on td "CLOUDTERN SOLUTIONS LLP" at bounding box center [118, 158] width 100 height 23
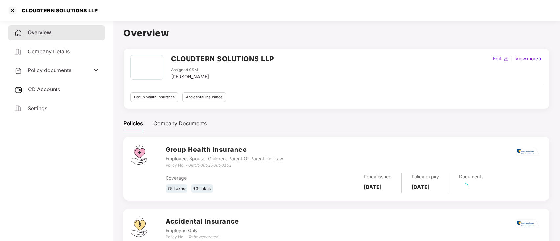
click at [54, 72] on span "Policy documents" at bounding box center [50, 70] width 44 height 7
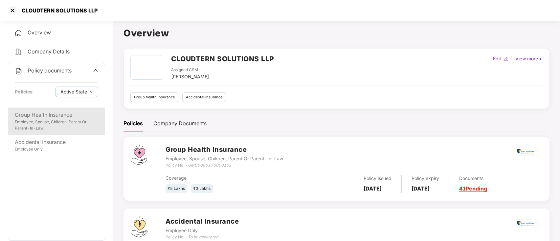
click at [38, 122] on div "Employee, Spouse, Children, Parent Or Parent-In-Law" at bounding box center [56, 125] width 83 height 12
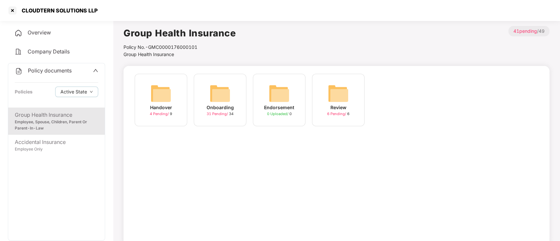
click at [206, 96] on div "Onboarding 31 Pending / 34" at bounding box center [220, 100] width 53 height 53
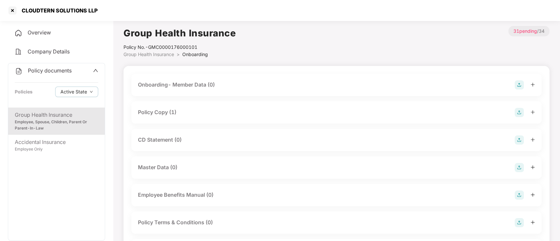
click at [187, 114] on div "Policy Copy (1)" at bounding box center [336, 112] width 397 height 9
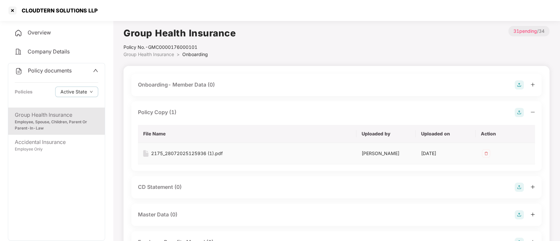
click at [189, 154] on div "2175_28072025125936 (1).pdf" at bounding box center [187, 153] width 72 height 7
click at [14, 8] on div at bounding box center [12, 10] width 11 height 11
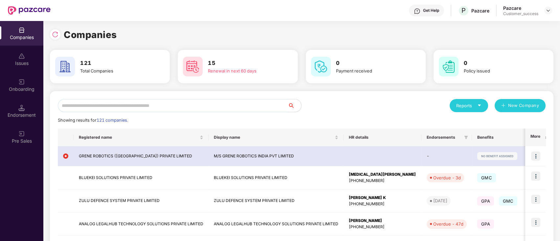
scroll to position [170, 0]
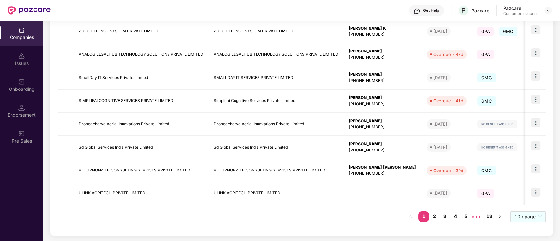
click at [457, 217] on link "4" at bounding box center [455, 217] width 11 height 10
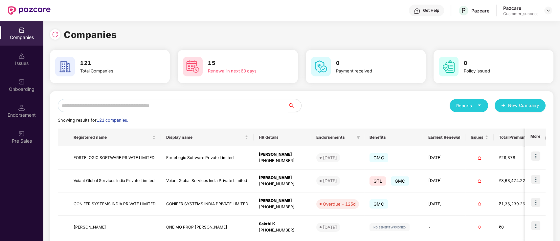
scroll to position [173, 0]
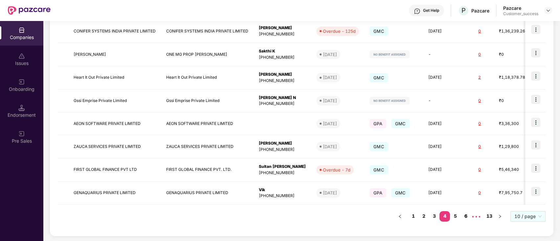
click at [463, 219] on link "6" at bounding box center [466, 217] width 11 height 10
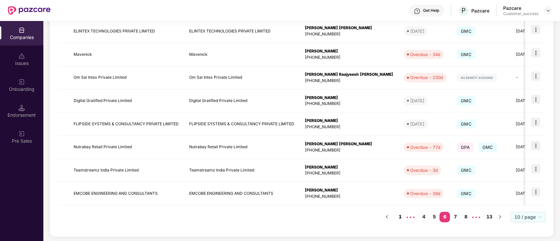
click at [402, 219] on link "1" at bounding box center [400, 217] width 11 height 10
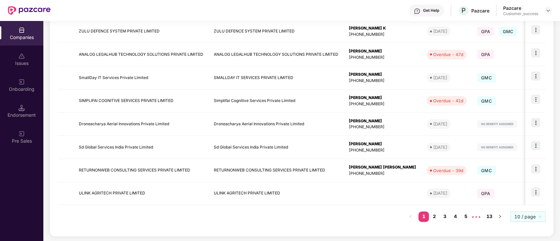
scroll to position [0, 0]
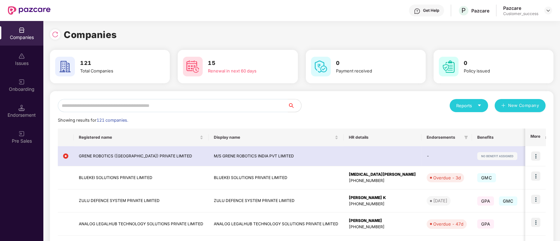
click at [260, 91] on div "Companies 121 Total Companies 15 Renewal in next 60 days 0 Payment received 0 P…" at bounding box center [302, 220] width 504 height 384
click at [234, 9] on div "Get Help P Pazcare Pazcare Customer_success" at bounding box center [302, 10] width 502 height 21
